Goal: Find contact information: Obtain details needed to contact an individual or organization

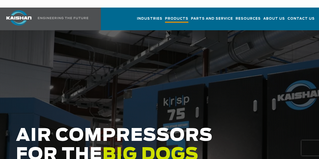
click at [165, 16] on span "Products" at bounding box center [176, 19] width 23 height 7
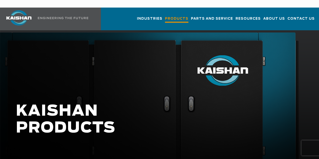
click at [165, 16] on span "Products" at bounding box center [176, 19] width 23 height 7
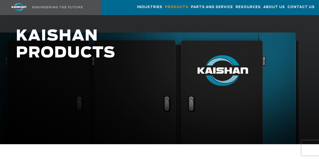
scroll to position [75, 0]
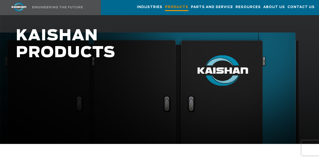
click at [165, 10] on span "Products" at bounding box center [176, 7] width 23 height 7
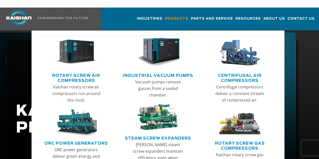
click at [94, 71] on link "Rotary Screw Air Compressors" at bounding box center [77, 77] width 78 height 13
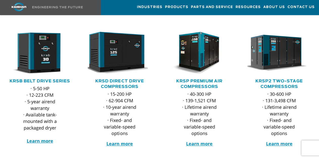
scroll to position [93, 0]
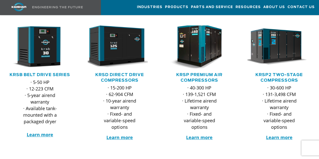
click at [219, 58] on img at bounding box center [196, 46] width 70 height 47
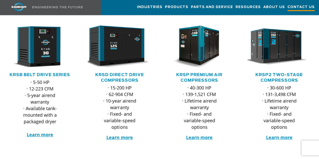
click at [300, 8] on span "Contact Us" at bounding box center [301, 7] width 27 height 7
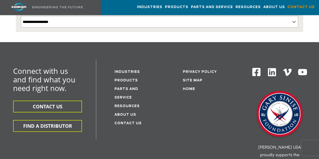
scroll to position [136, 0]
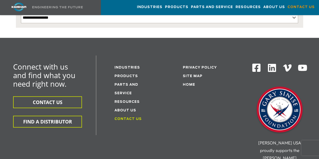
click at [137, 118] on link "Contact Us" at bounding box center [128, 119] width 27 height 3
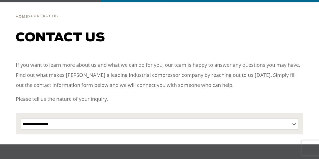
scroll to position [29, 0]
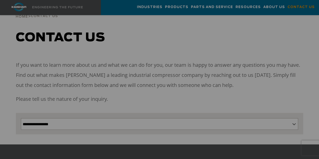
click at [0, 0] on button "GET FREE ACCESS" at bounding box center [0, 0] width 0 height 0
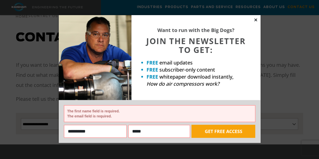
click at [256, 20] on icon at bounding box center [256, 19] width 3 height 3
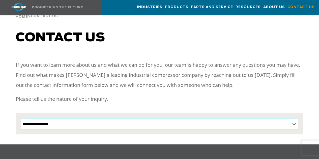
click at [223, 118] on select "**********" at bounding box center [160, 124] width 278 height 12
select select "**********"
click at [21, 118] on select "**********" at bounding box center [160, 124] width 278 height 12
